Goal: Task Accomplishment & Management: Manage account settings

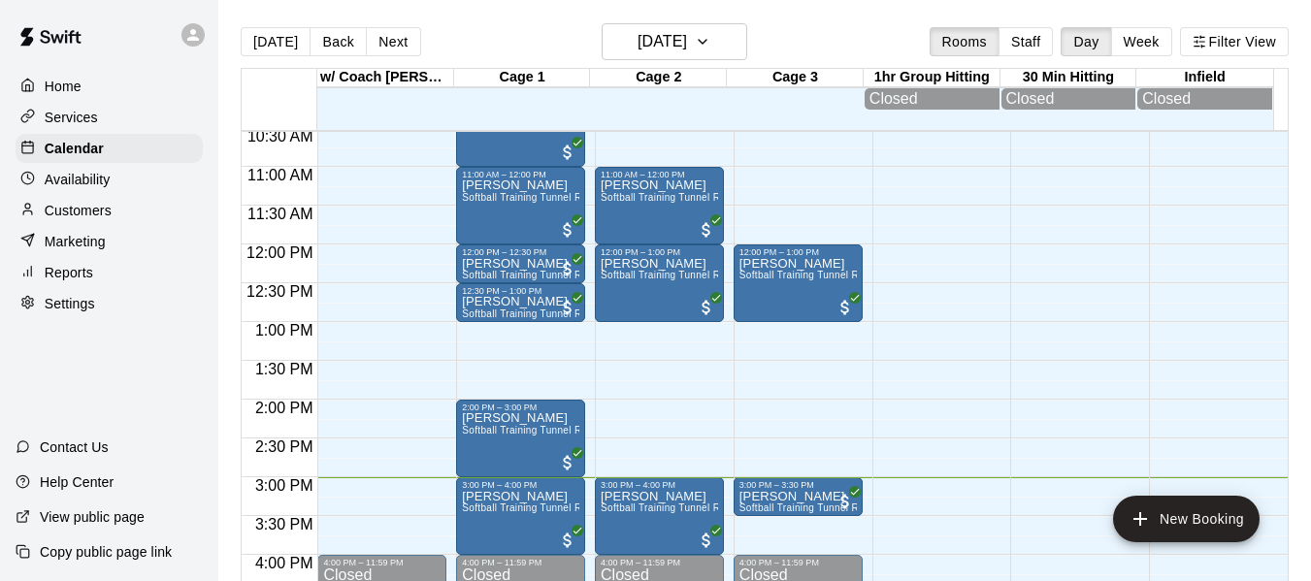
scroll to position [883, 0]
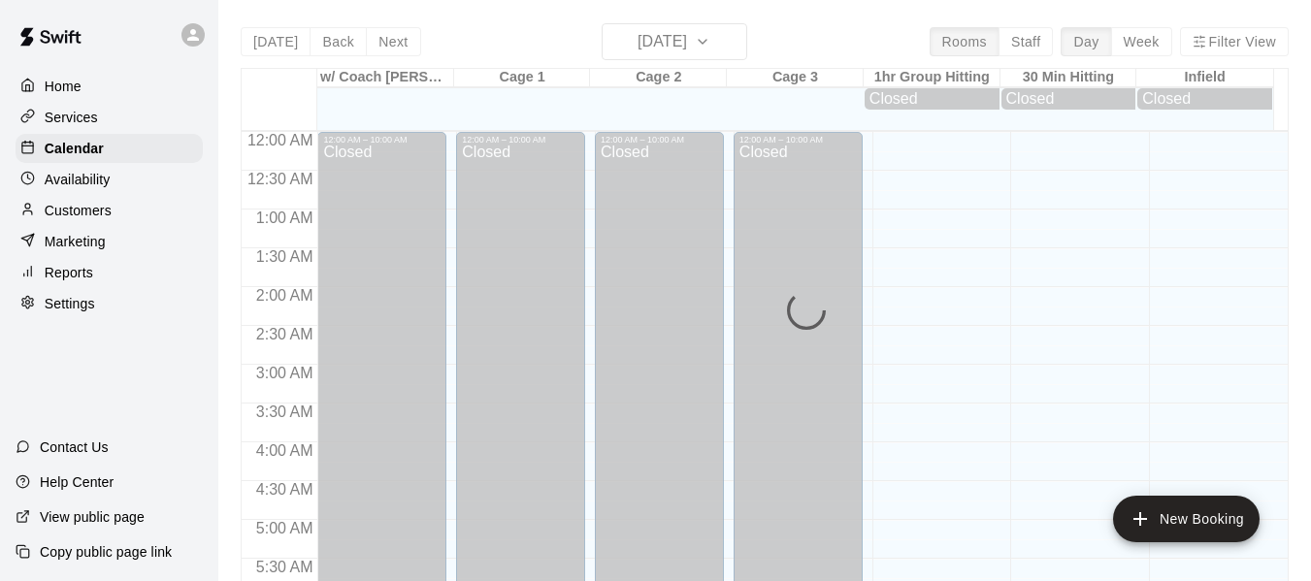
scroll to position [1165, 0]
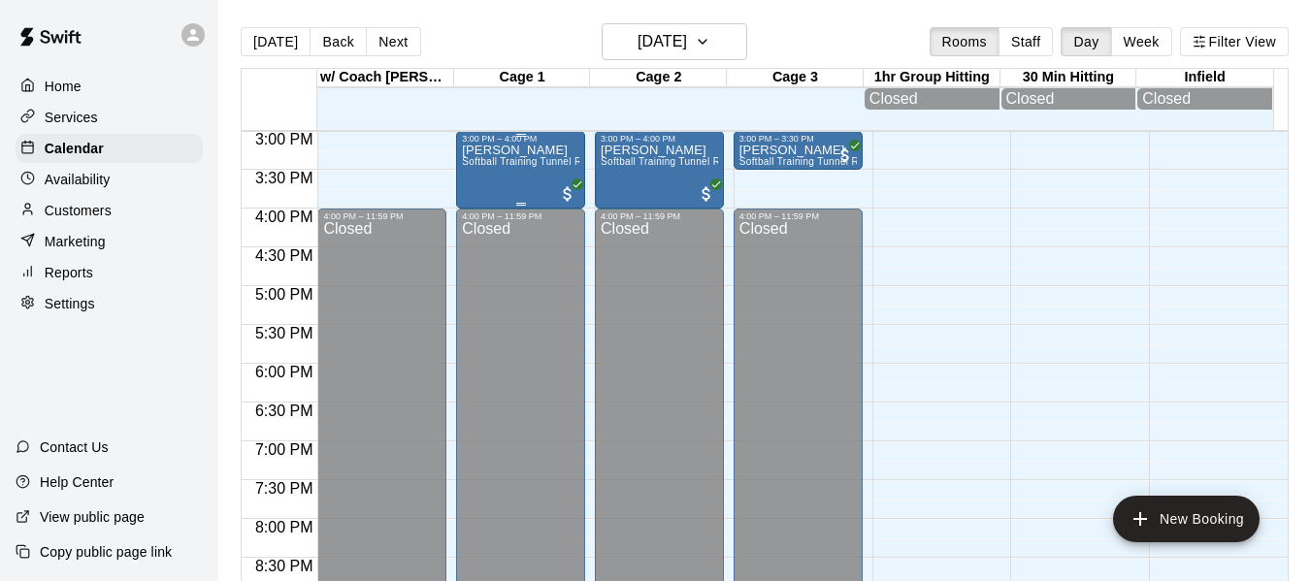
click at [496, 150] on p "[PERSON_NAME]" at bounding box center [520, 150] width 117 height 0
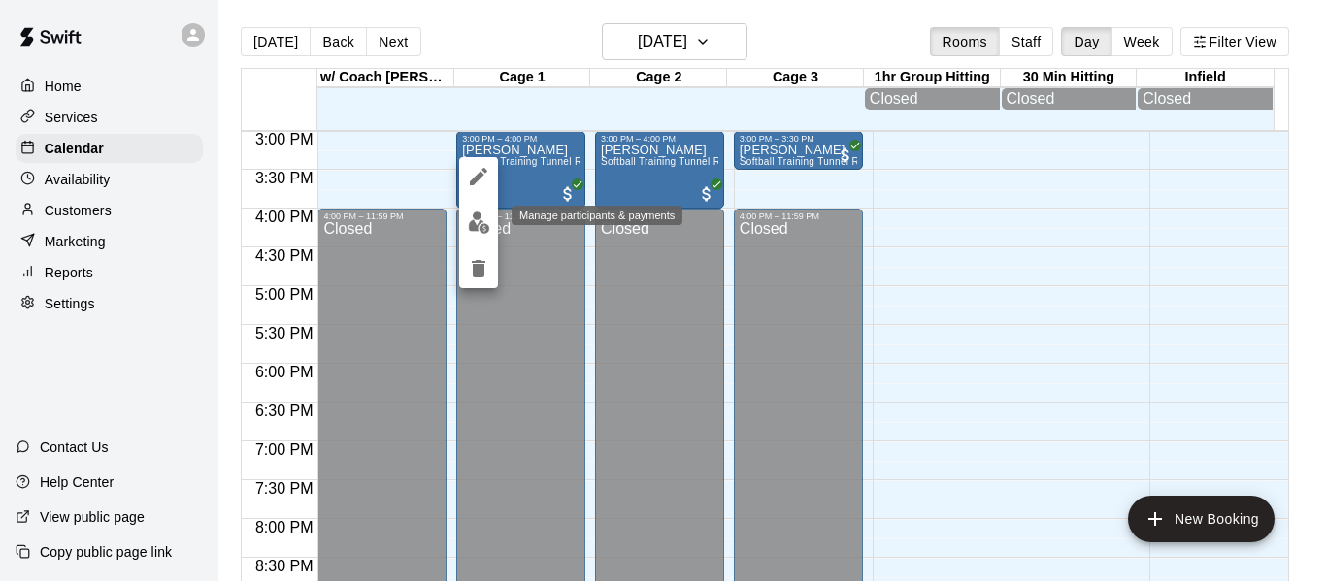
click at [477, 213] on img "edit" at bounding box center [479, 223] width 22 height 22
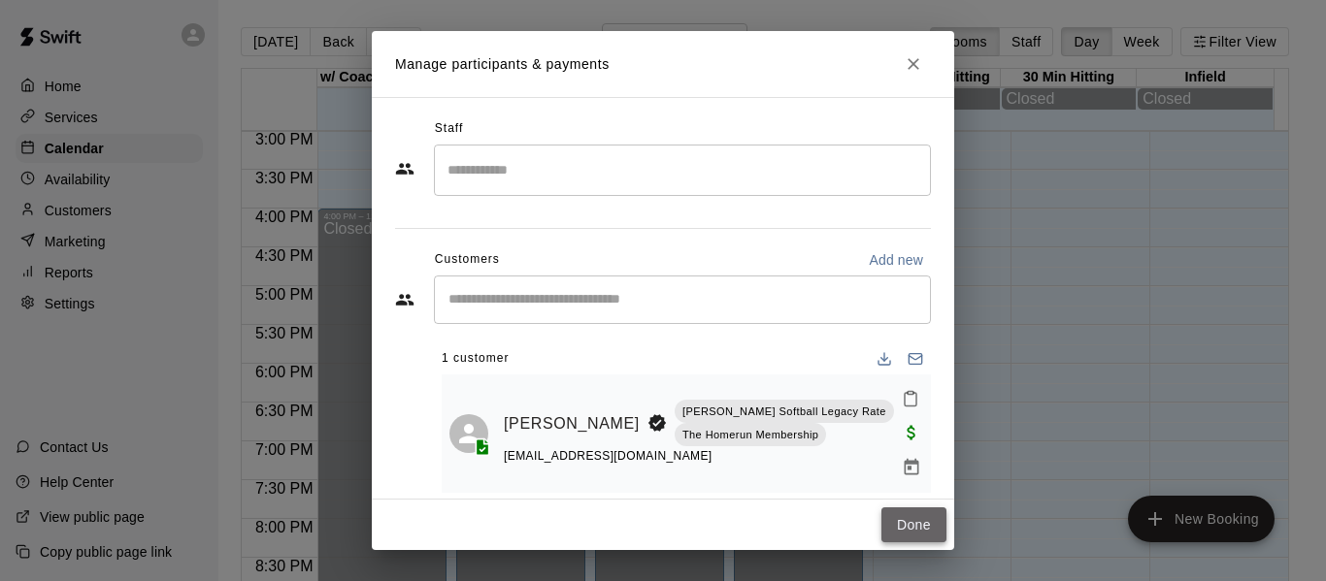
click at [929, 522] on button "Done" at bounding box center [913, 526] width 65 height 36
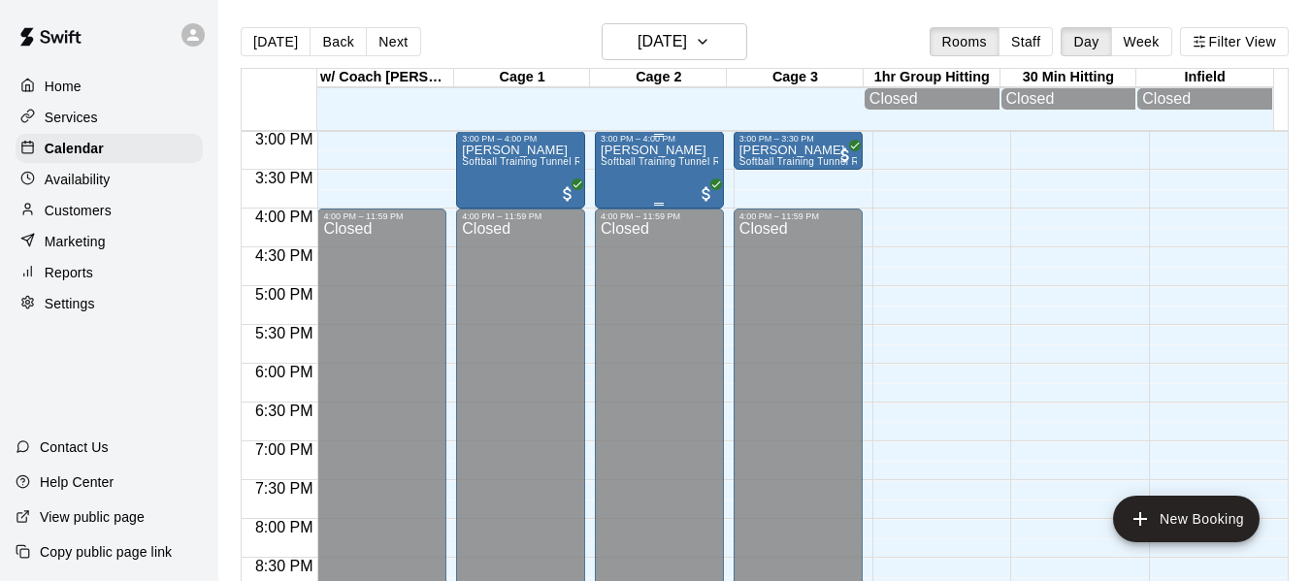
click at [619, 166] on span "Softball Training Tunnel Rental (Off Peak)" at bounding box center [697, 161] width 192 height 11
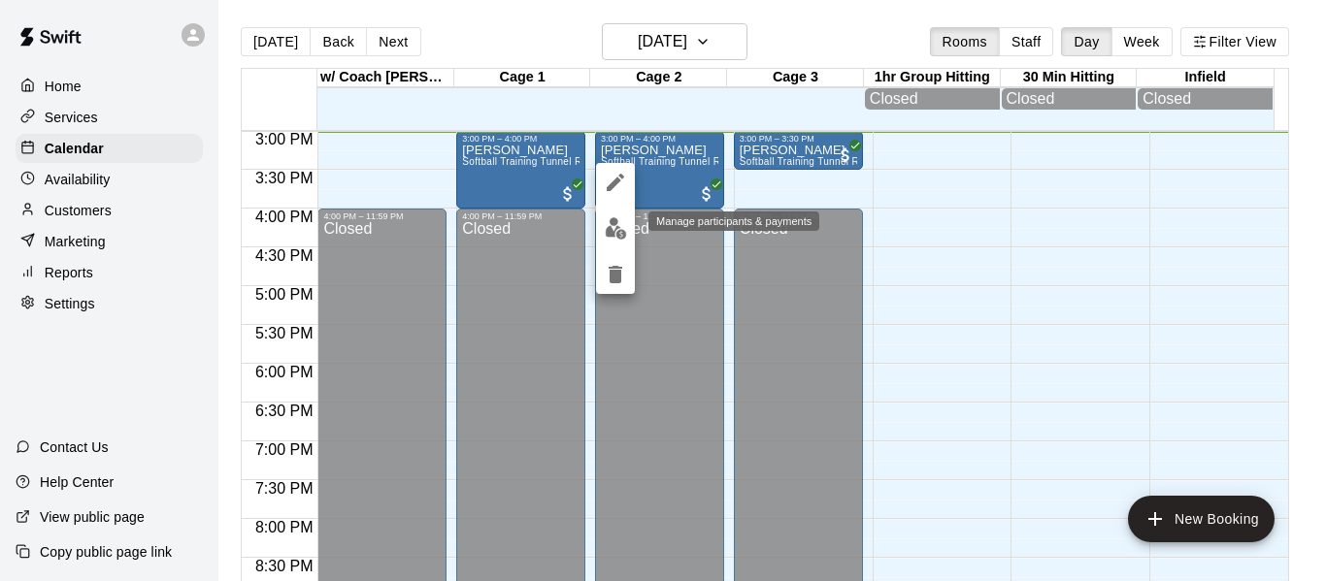
click at [623, 232] on img "edit" at bounding box center [616, 228] width 22 height 22
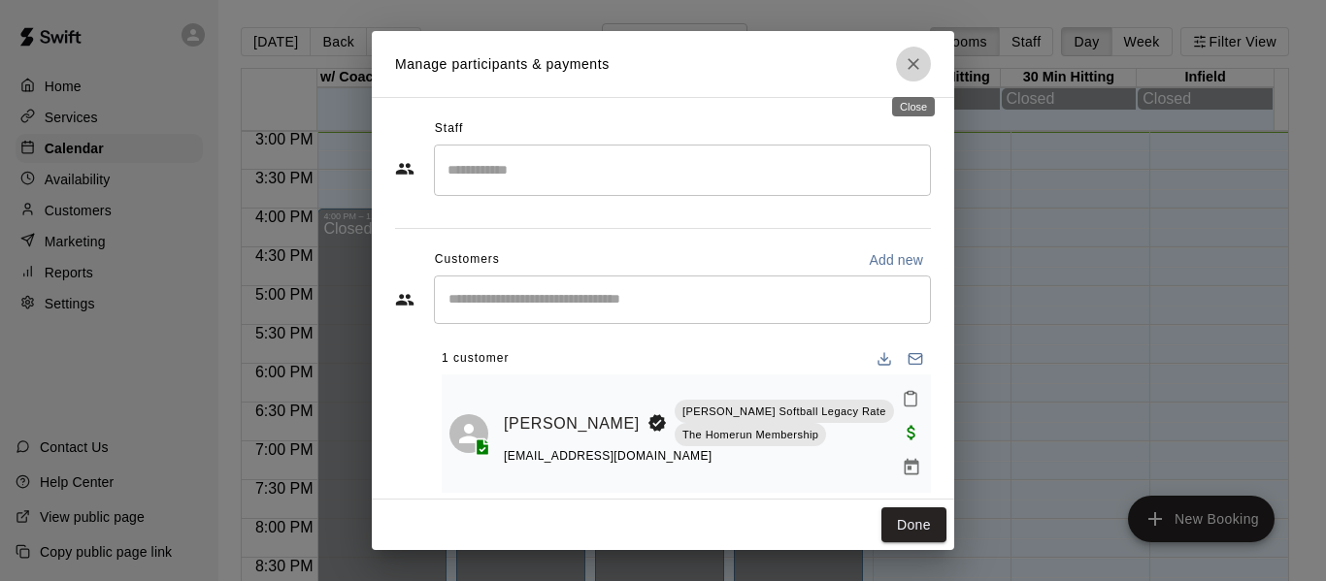
click at [913, 67] on icon "Close" at bounding box center [913, 64] width 12 height 12
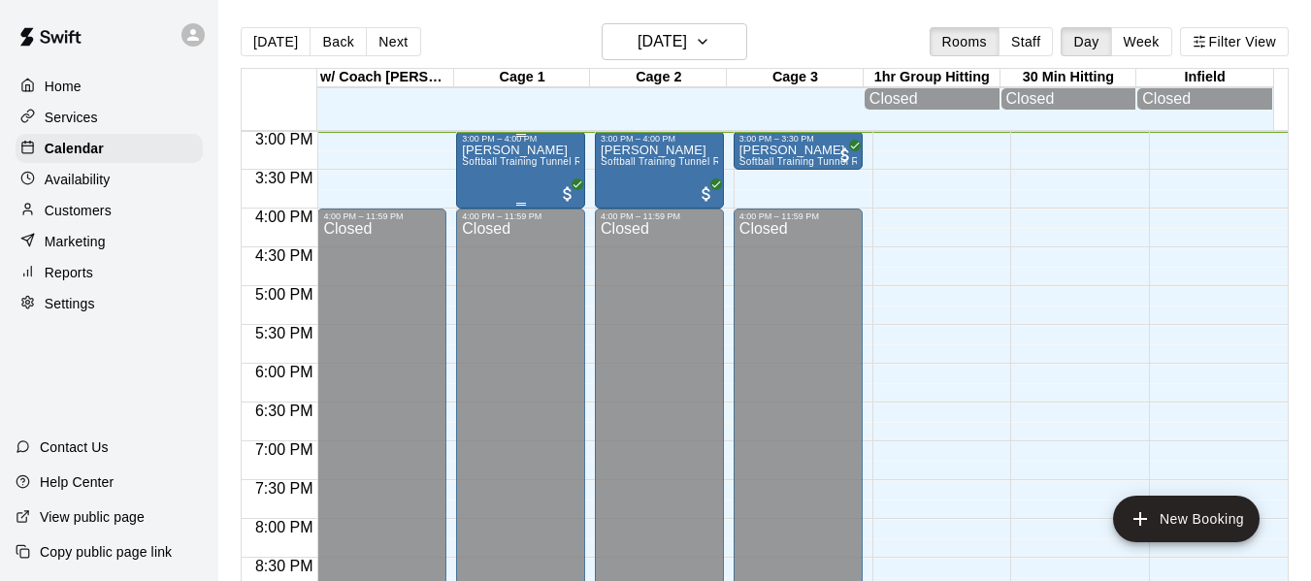
click at [499, 176] on div "[PERSON_NAME] Softball Training Tunnel Rental (Off Peak)" at bounding box center [520, 434] width 117 height 581
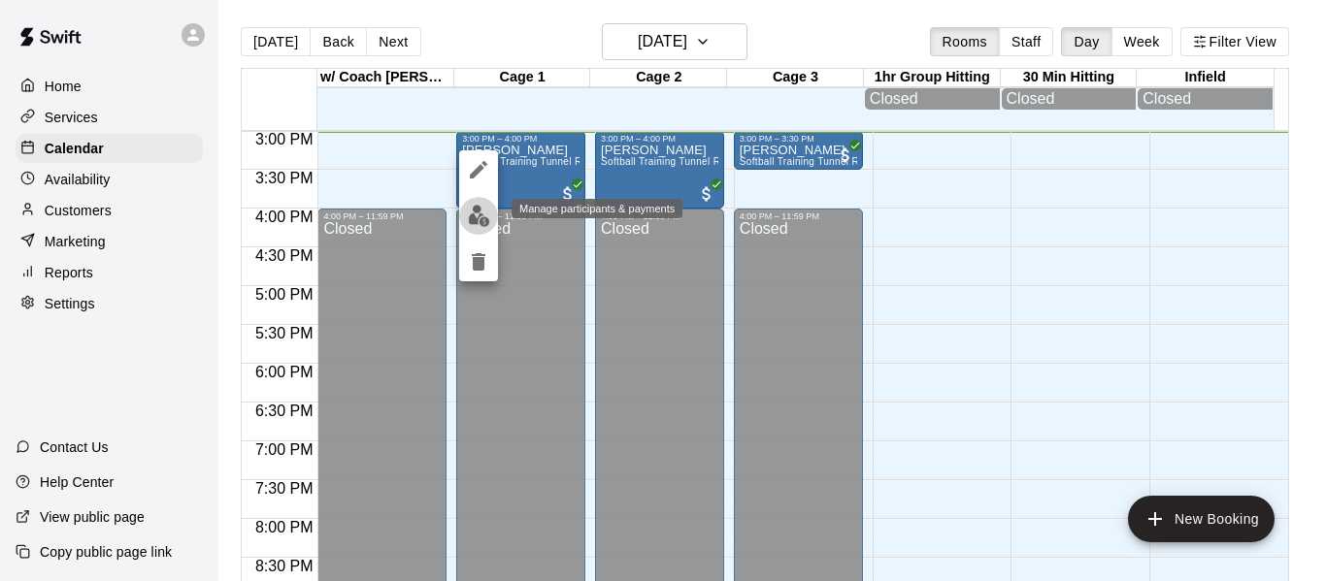
click at [489, 217] on img "edit" at bounding box center [479, 216] width 22 height 22
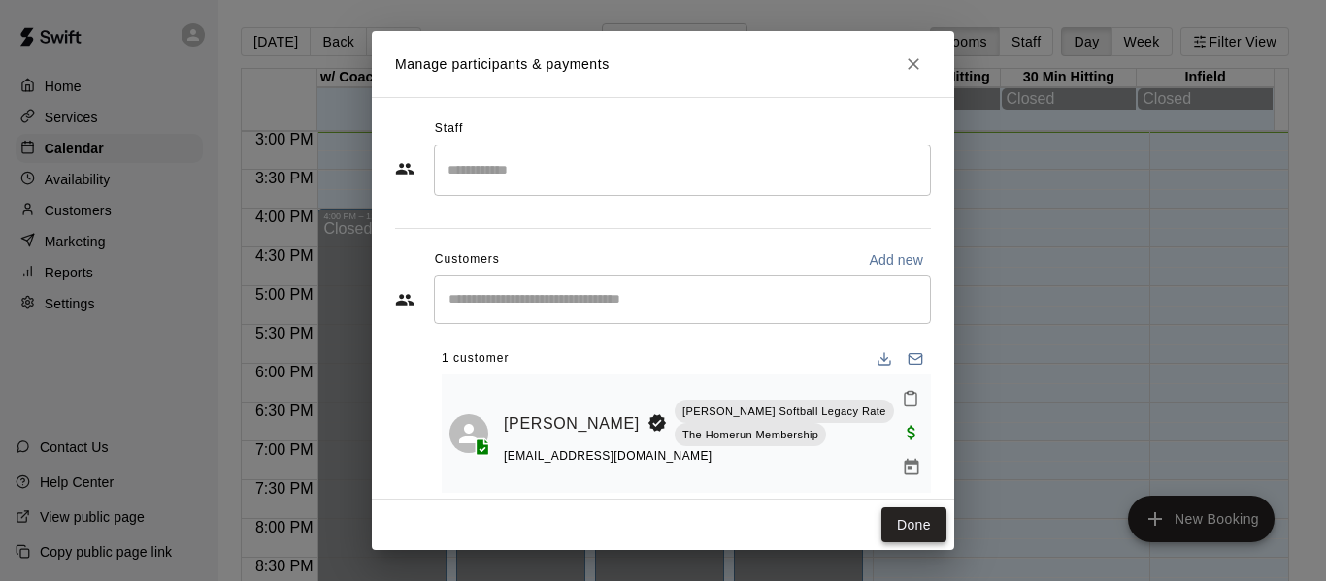
click at [928, 510] on button "Done" at bounding box center [913, 526] width 65 height 36
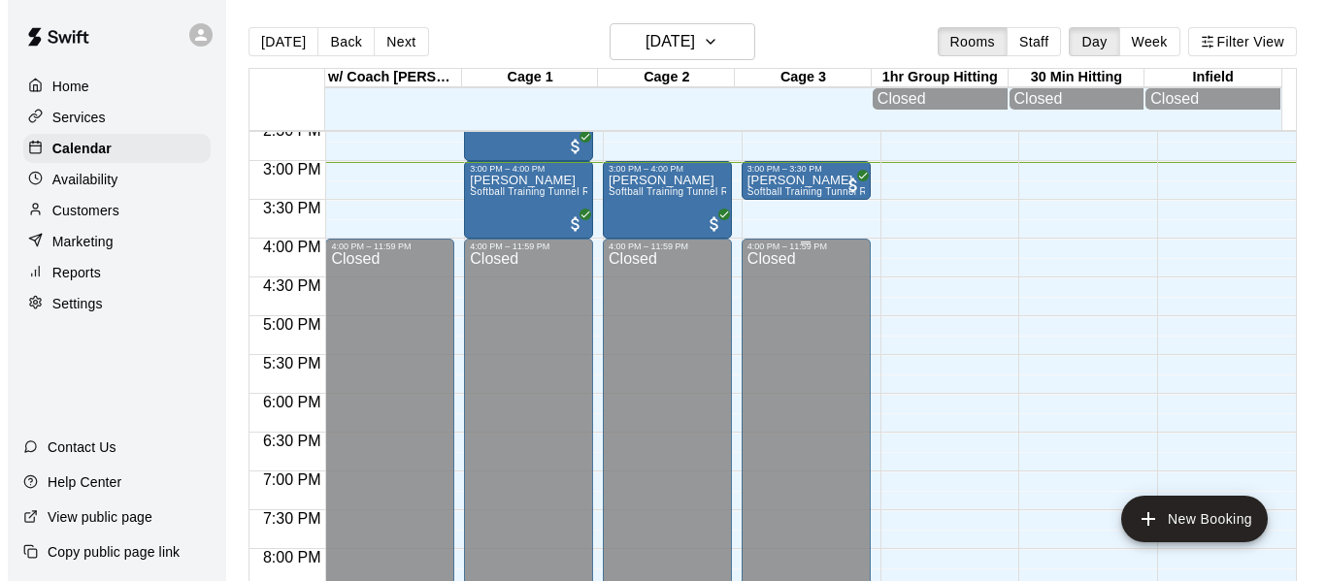
scroll to position [1068, 0]
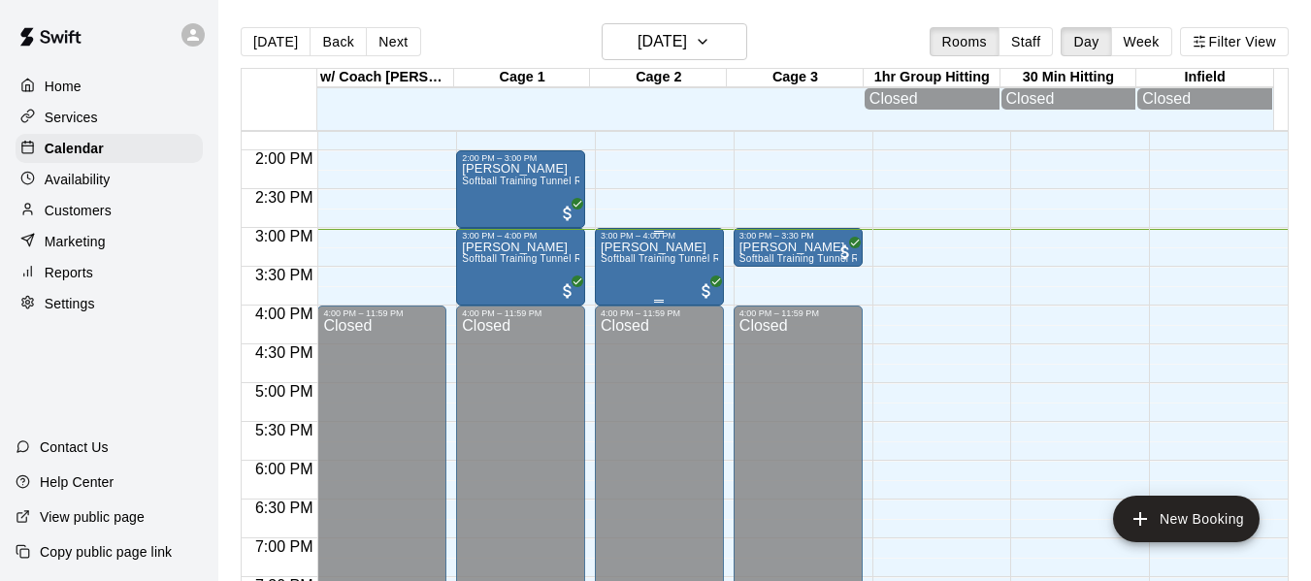
click at [652, 259] on div "[PERSON_NAME] Softball Training Tunnel Rental (Off Peak)" at bounding box center [659, 531] width 117 height 581
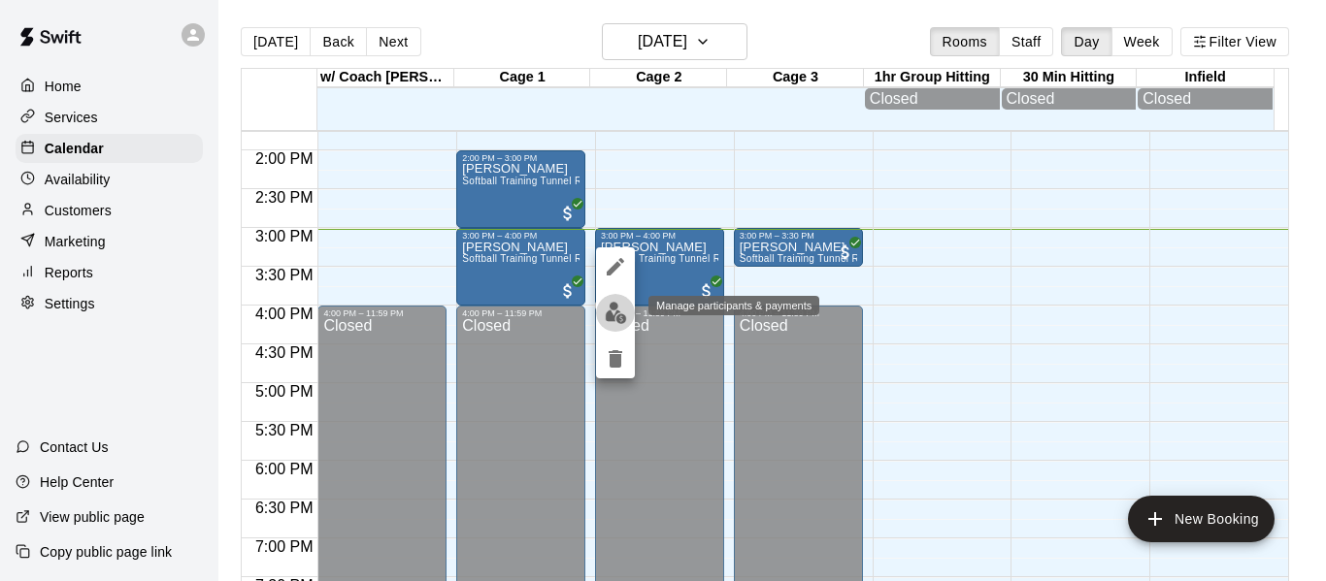
click at [619, 305] on img "edit" at bounding box center [616, 313] width 22 height 22
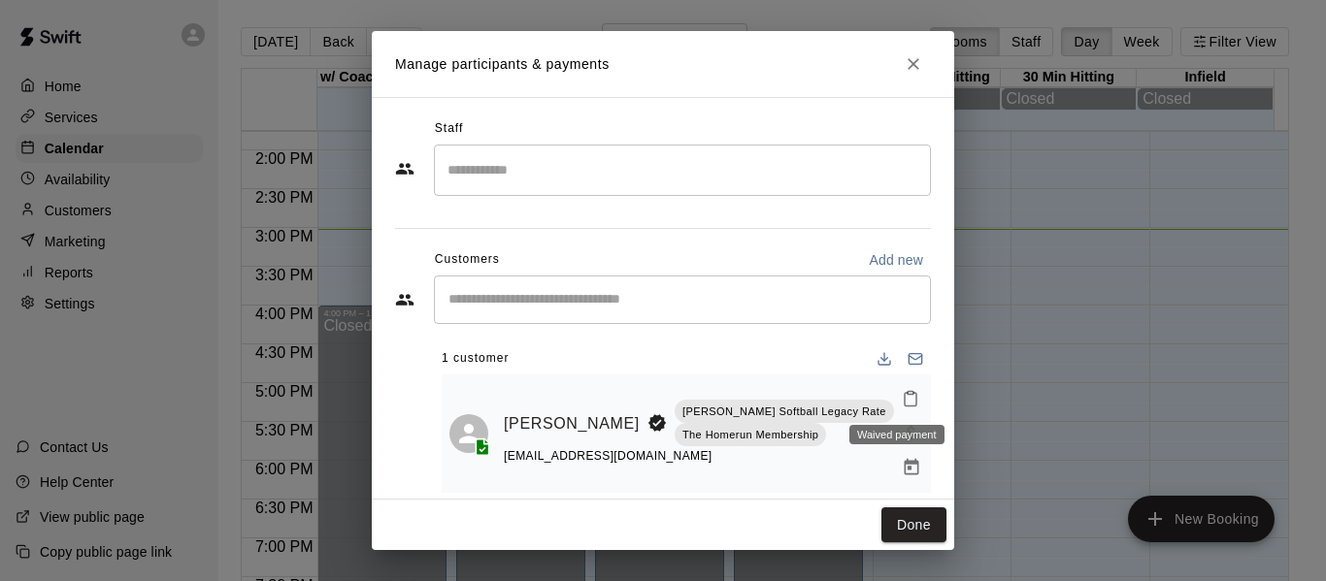
click at [896, 423] on span "Waived payment" at bounding box center [911, 431] width 35 height 16
click at [902, 458] on icon "Manage bookings & payment" at bounding box center [911, 467] width 19 height 19
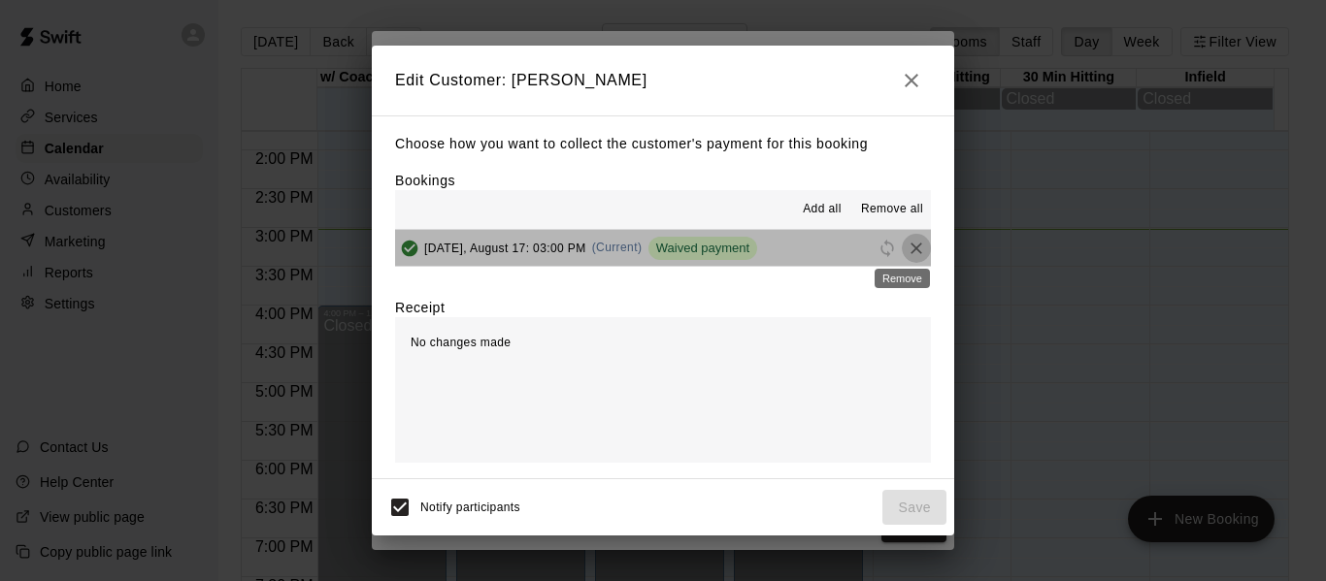
click at [906, 246] on icon "Remove" at bounding box center [915, 248] width 19 height 19
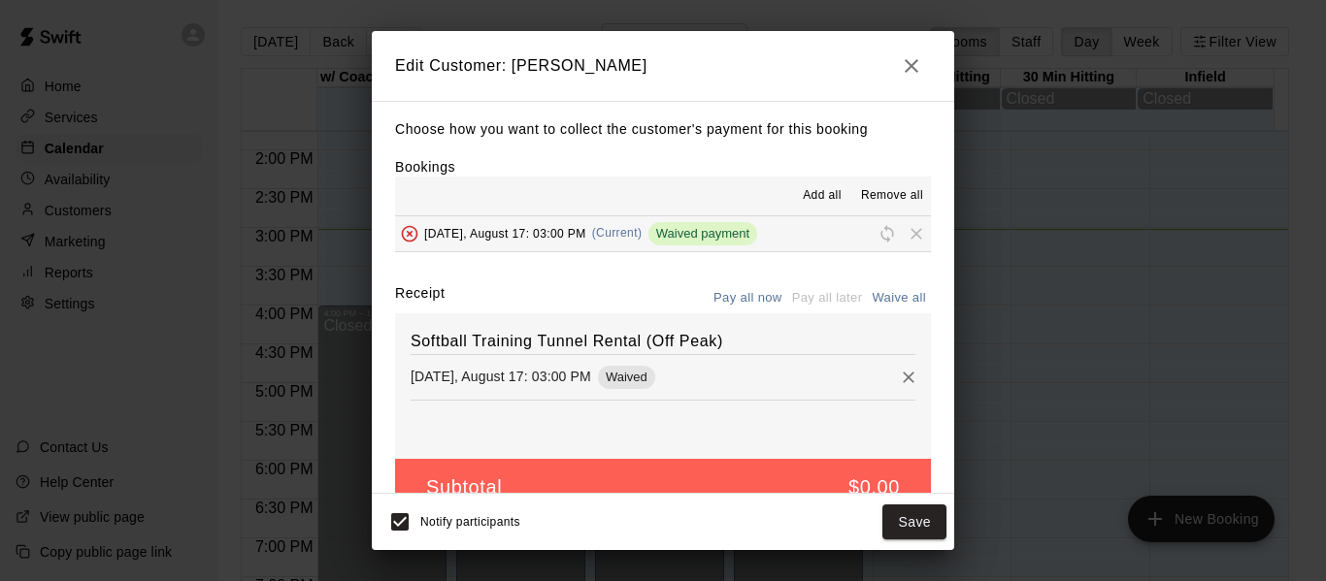
scroll to position [41, 0]
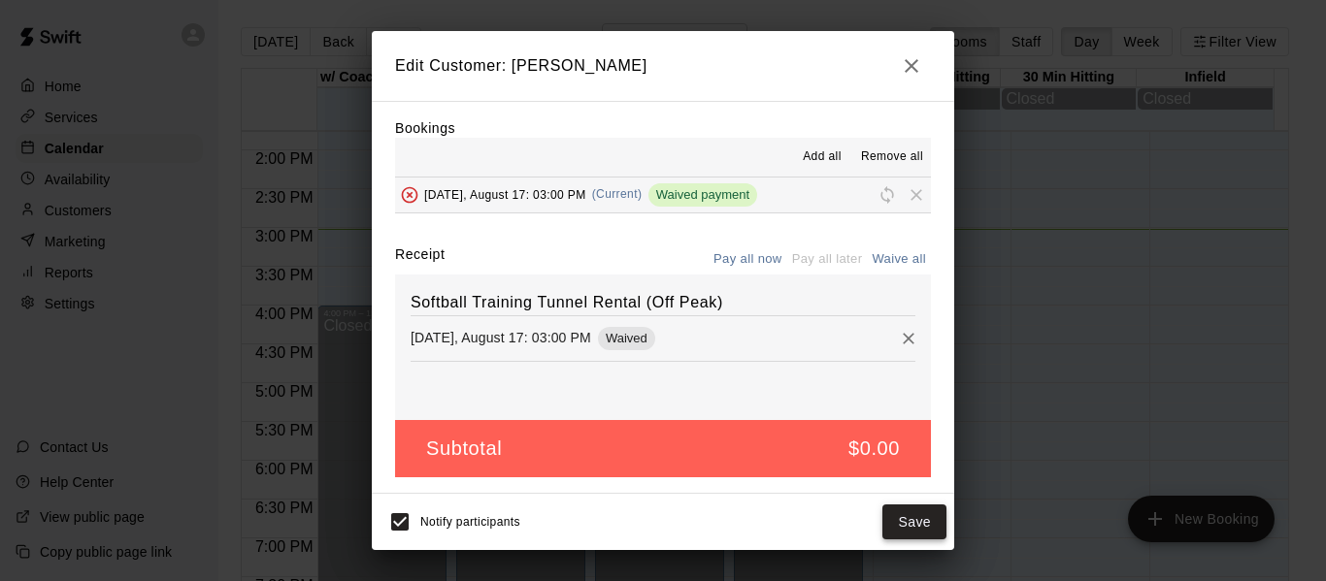
click at [922, 525] on button "Save" at bounding box center [914, 523] width 64 height 36
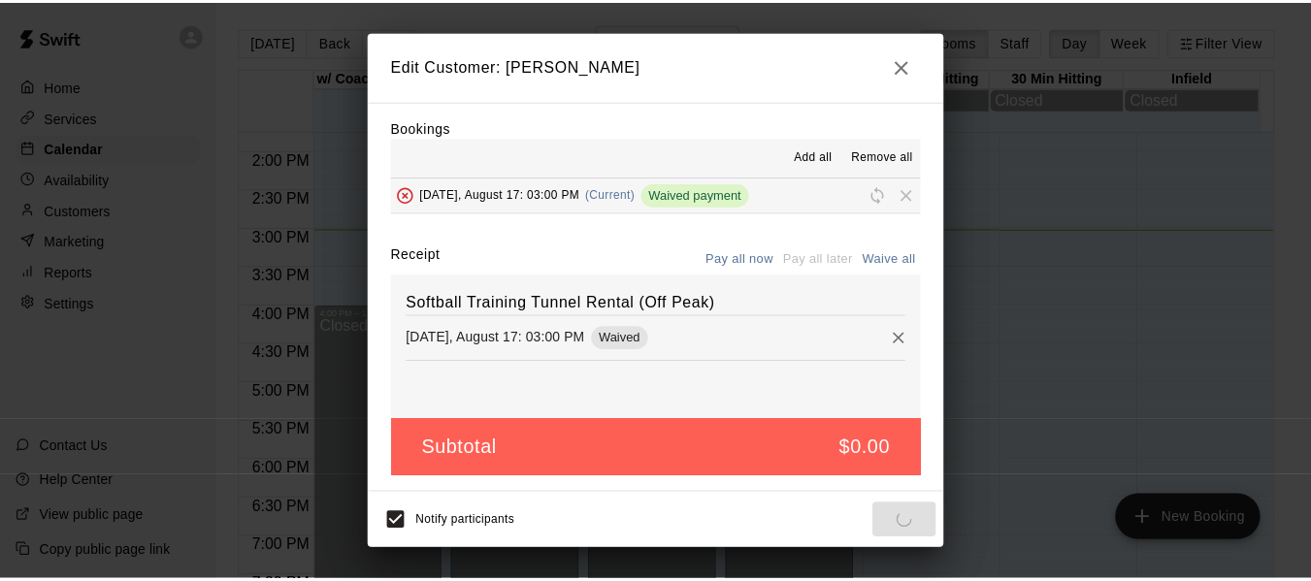
scroll to position [0, 0]
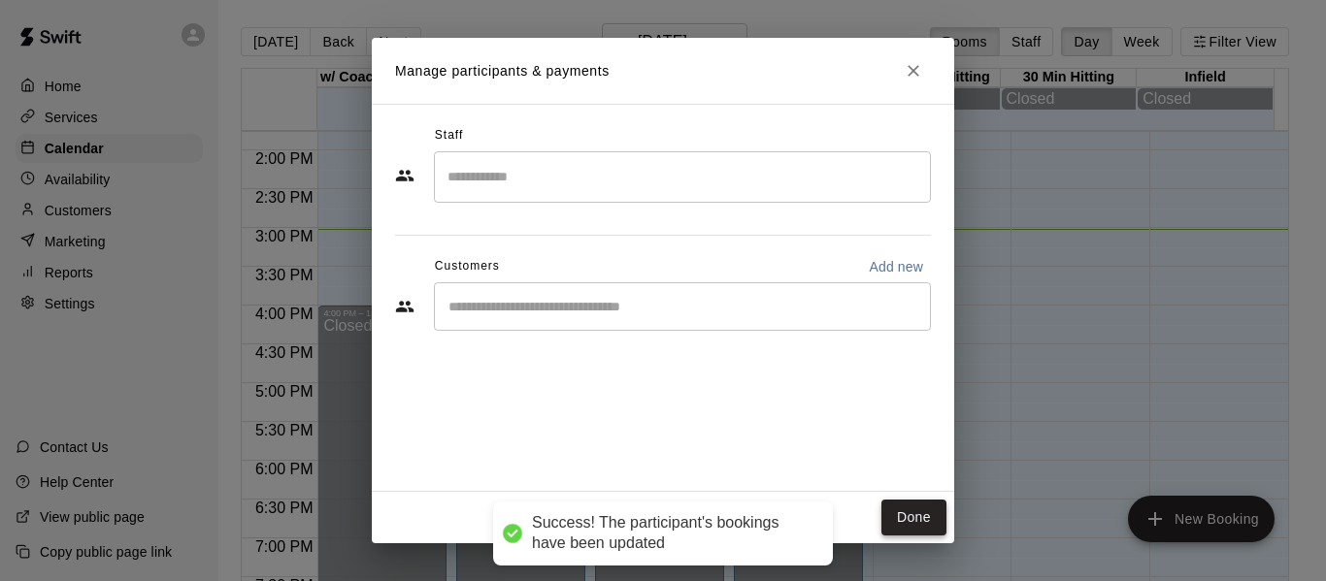
click at [900, 510] on button "Done" at bounding box center [913, 518] width 65 height 36
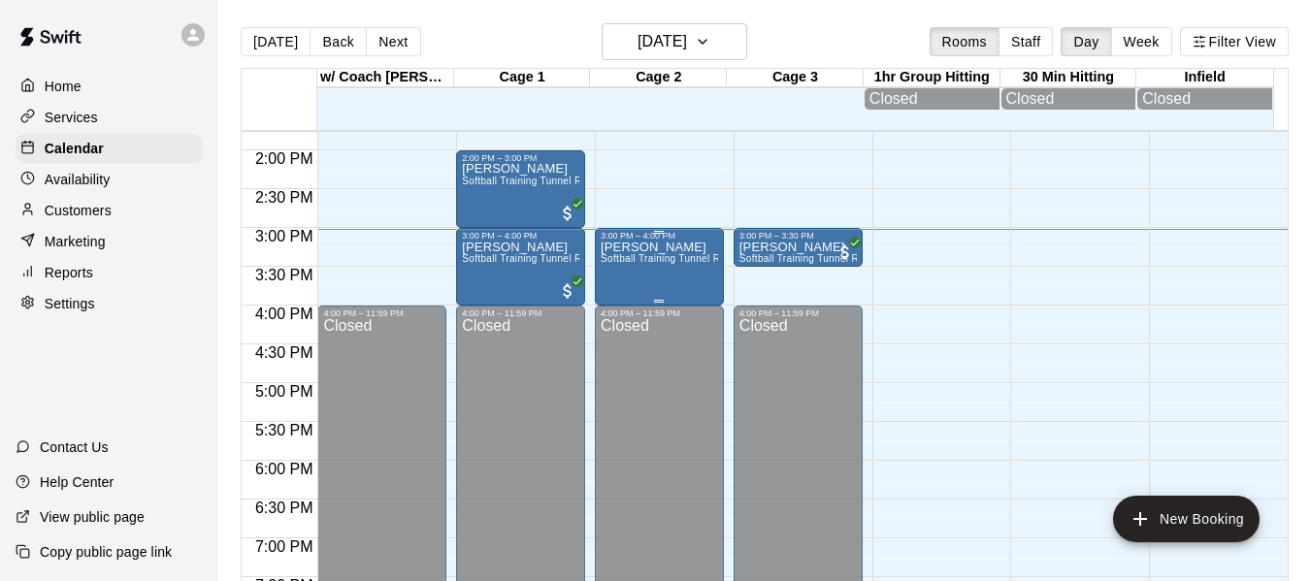
click at [677, 264] on span "Softball Training Tunnel Rental (Off Peak)" at bounding box center [697, 258] width 192 height 11
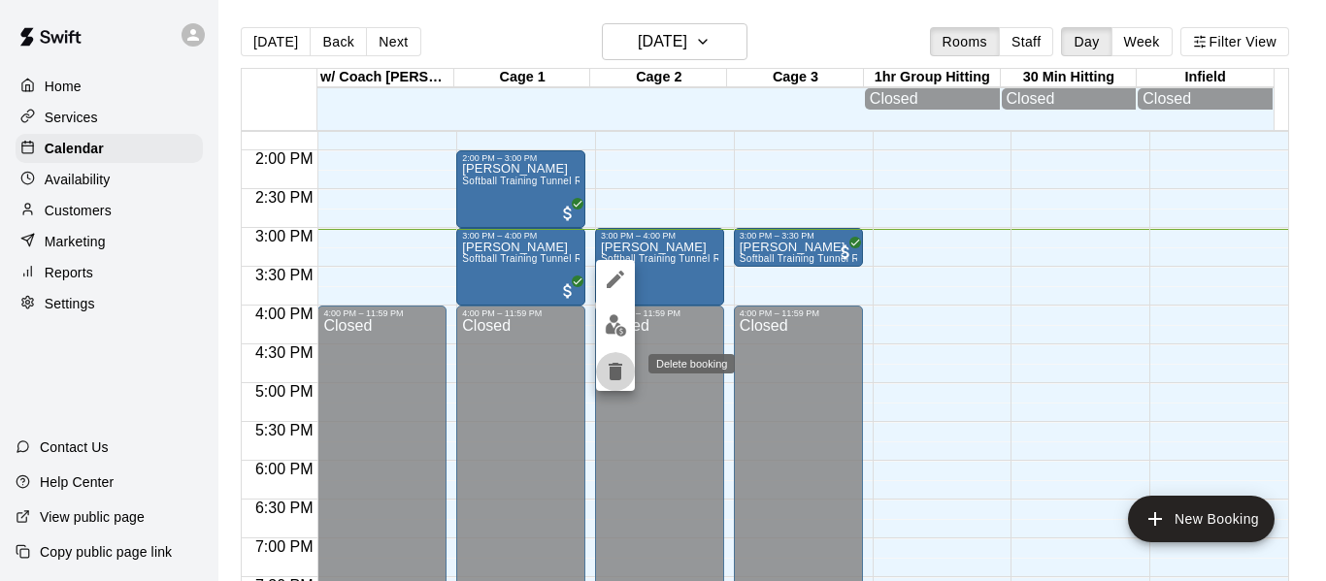
click at [624, 368] on icon "delete" at bounding box center [615, 371] width 23 height 23
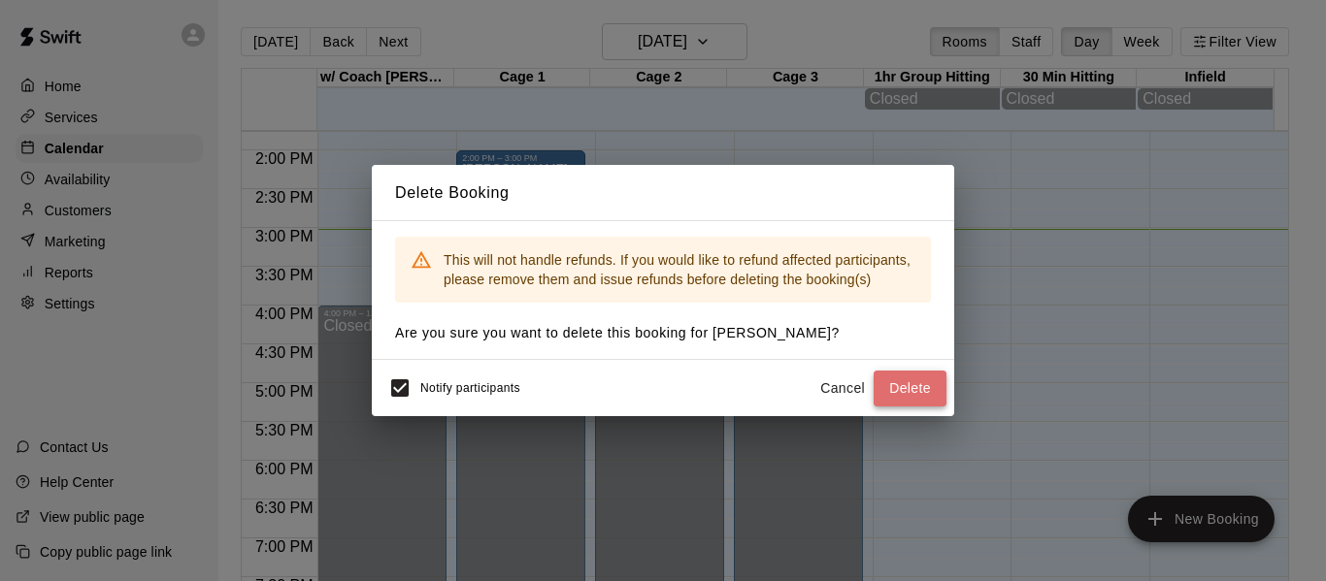
click at [932, 392] on button "Delete" at bounding box center [909, 389] width 73 height 36
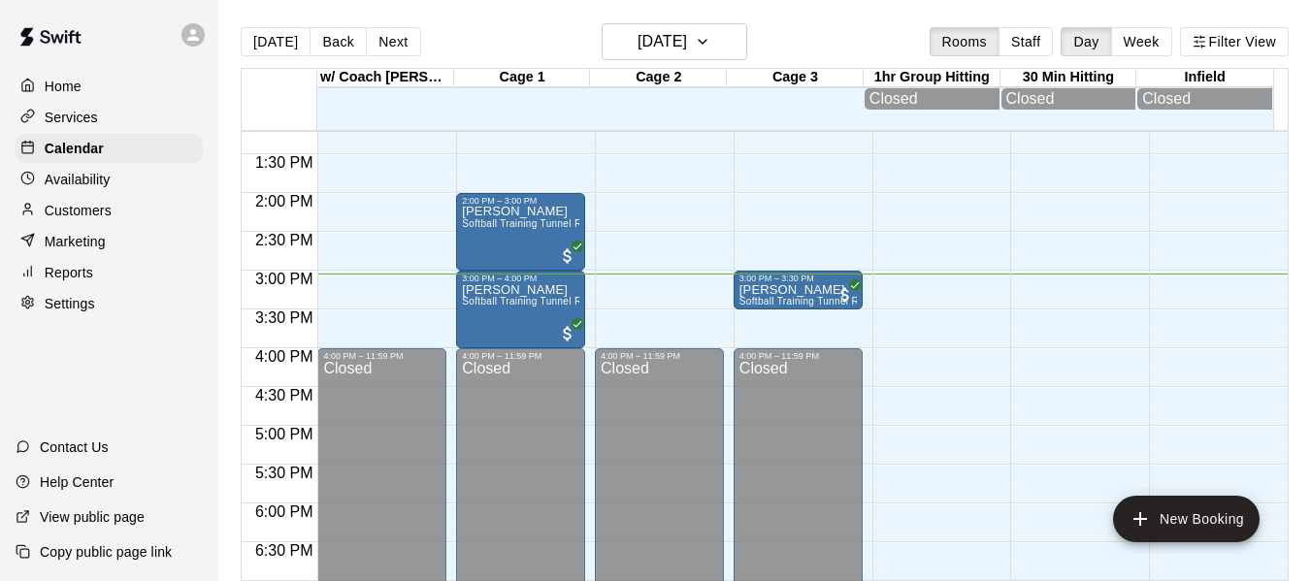
scroll to position [1036, 0]
